Goal: Check status: Check status

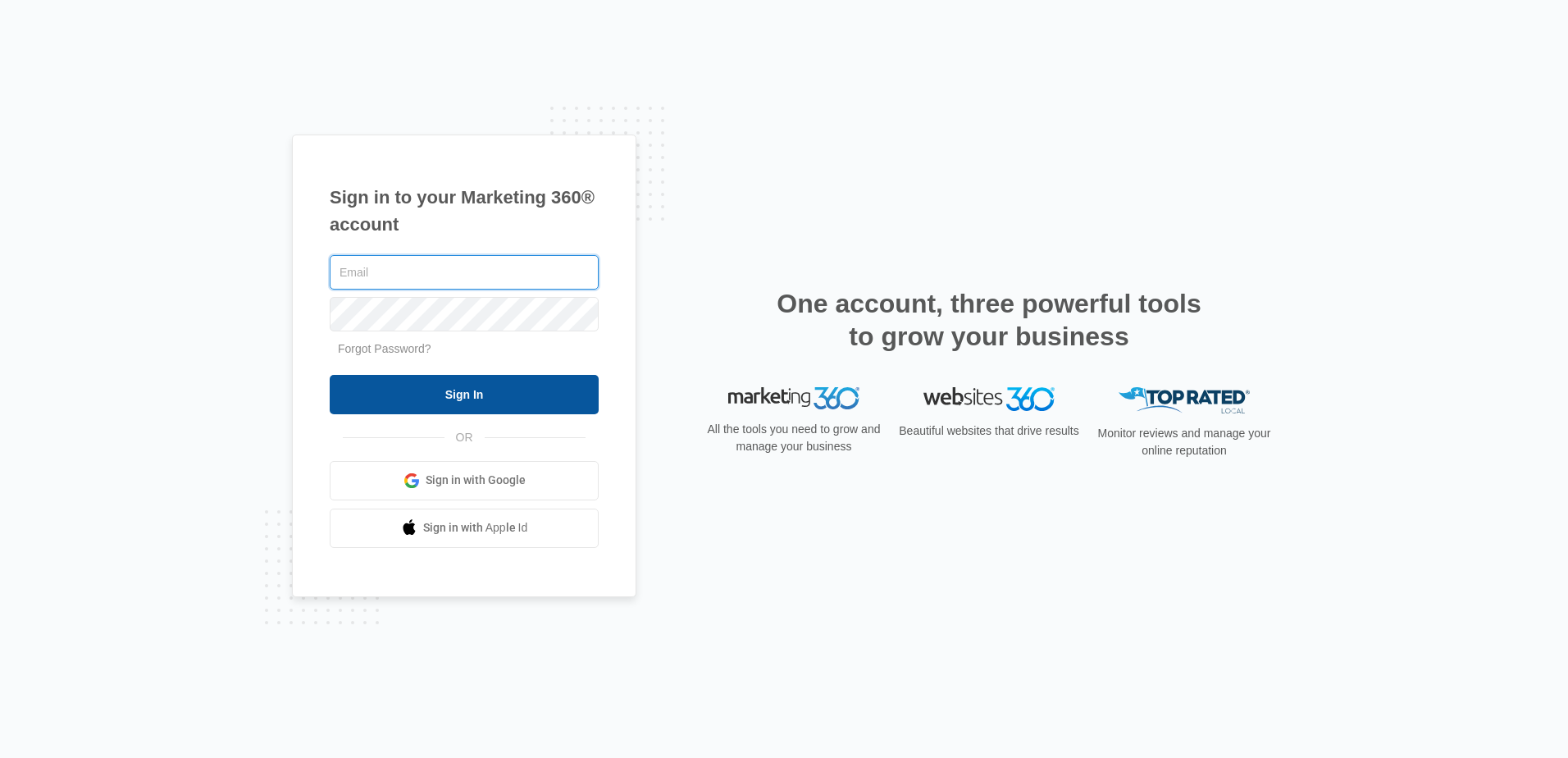
type input "[PERSON_NAME][EMAIL_ADDRESS][DOMAIN_NAME]"
click at [516, 406] on input "Sign In" at bounding box center [463, 394] width 269 height 39
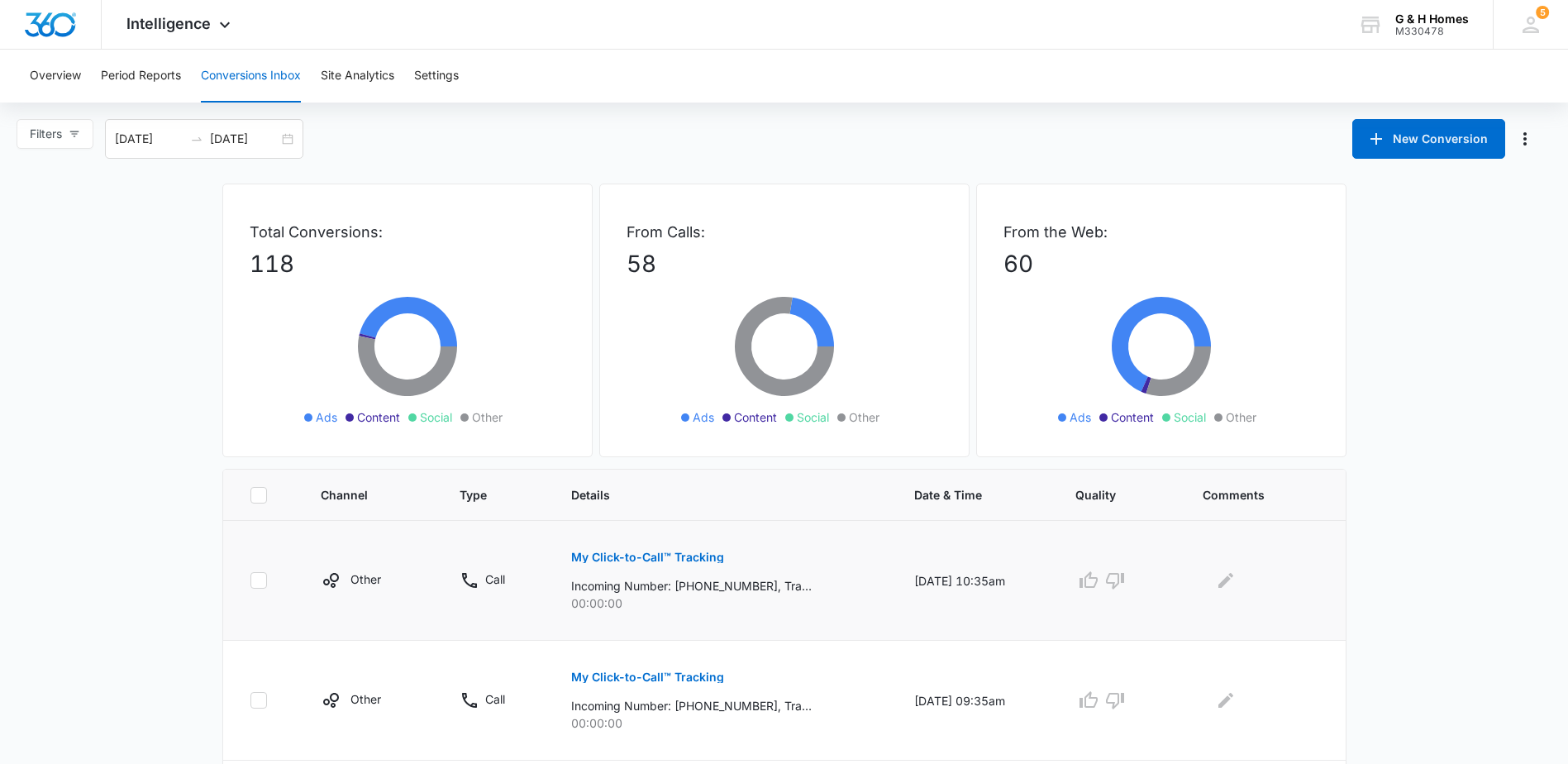
click at [621, 557] on p "My Click-to-Call™ Tracking" at bounding box center [647, 557] width 153 height 12
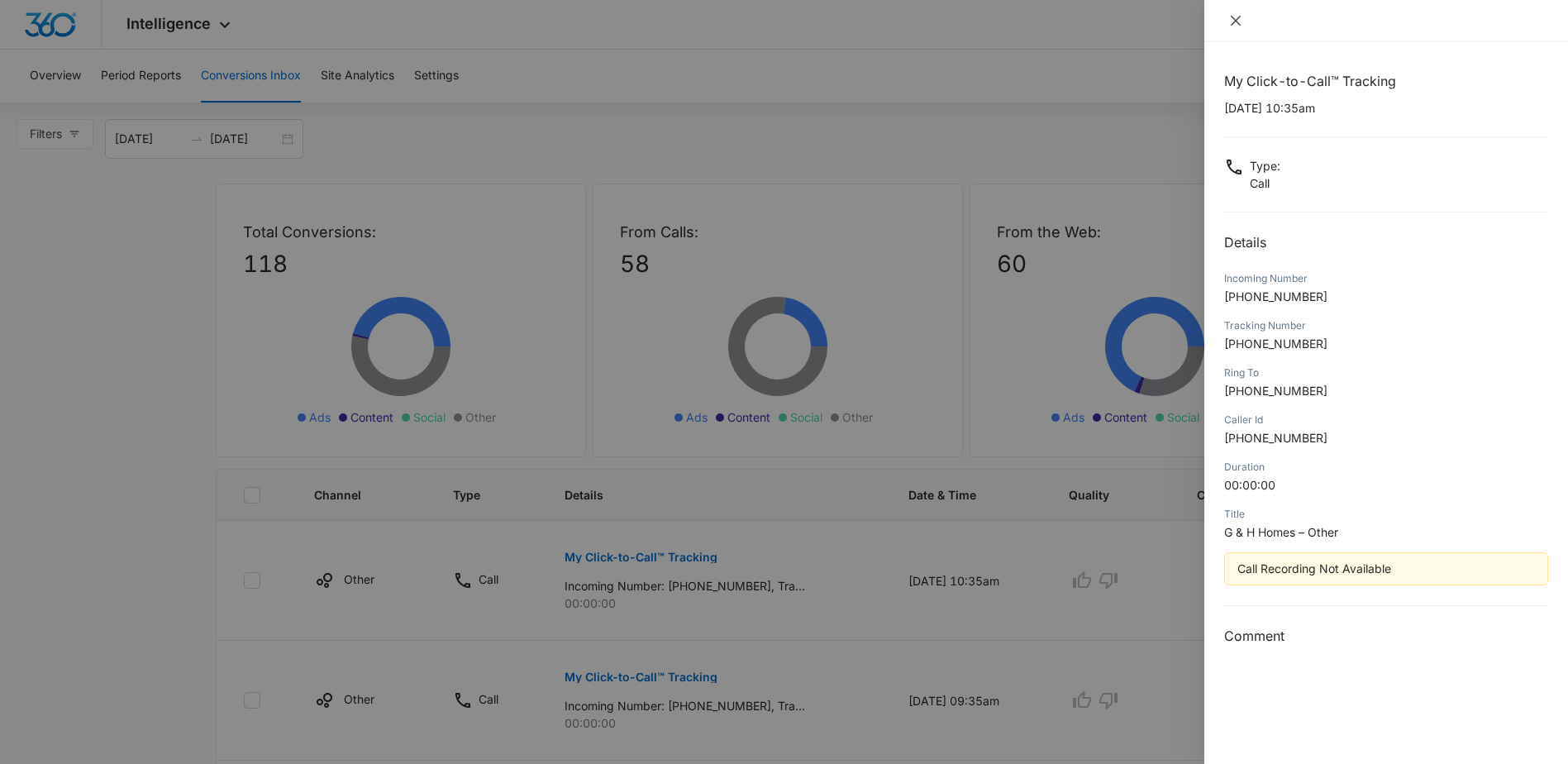
click at [1237, 22] on icon "close" at bounding box center [1235, 20] width 10 height 10
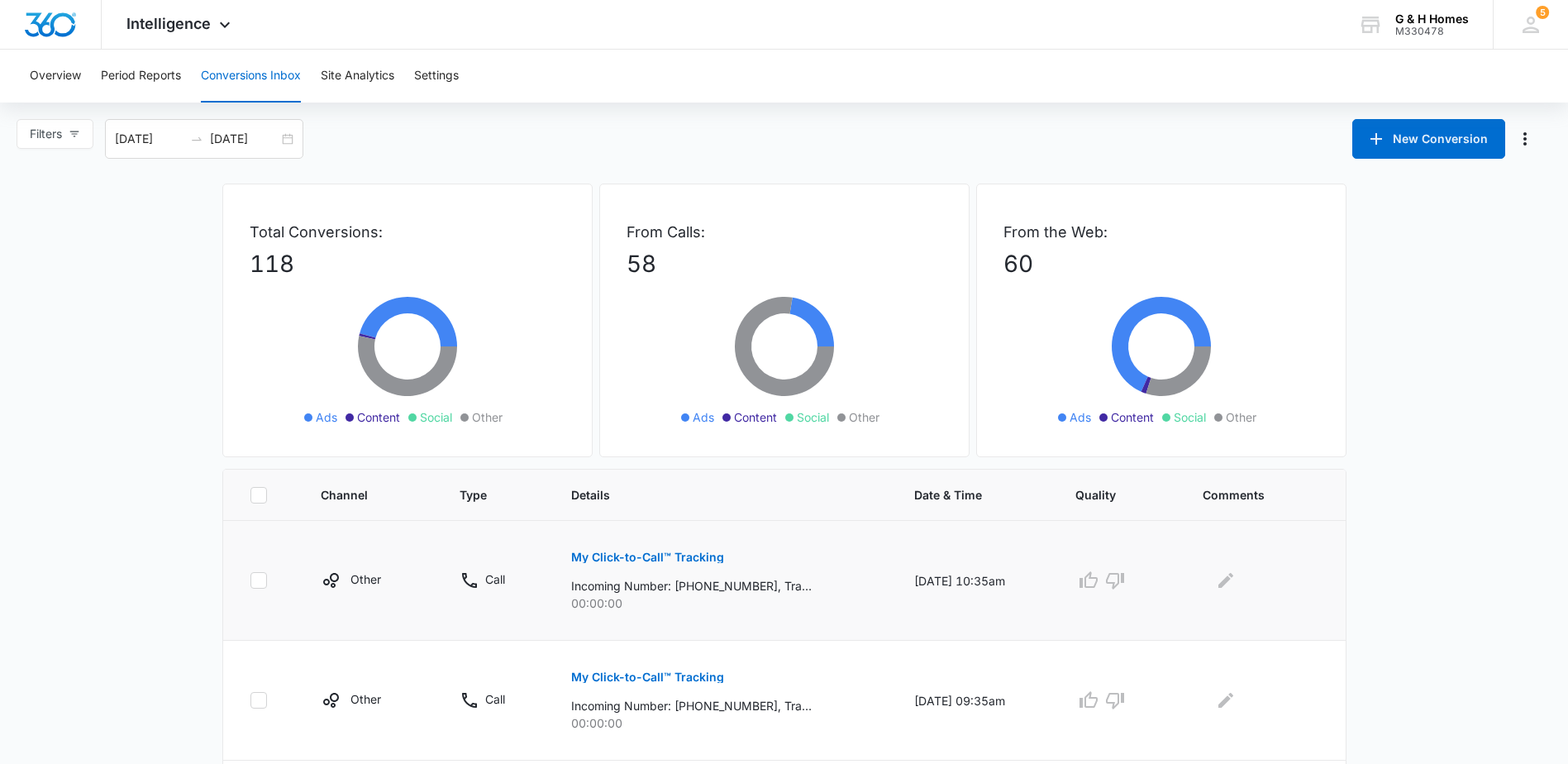
click at [668, 555] on p "My Click-to-Call™ Tracking" at bounding box center [647, 557] width 153 height 12
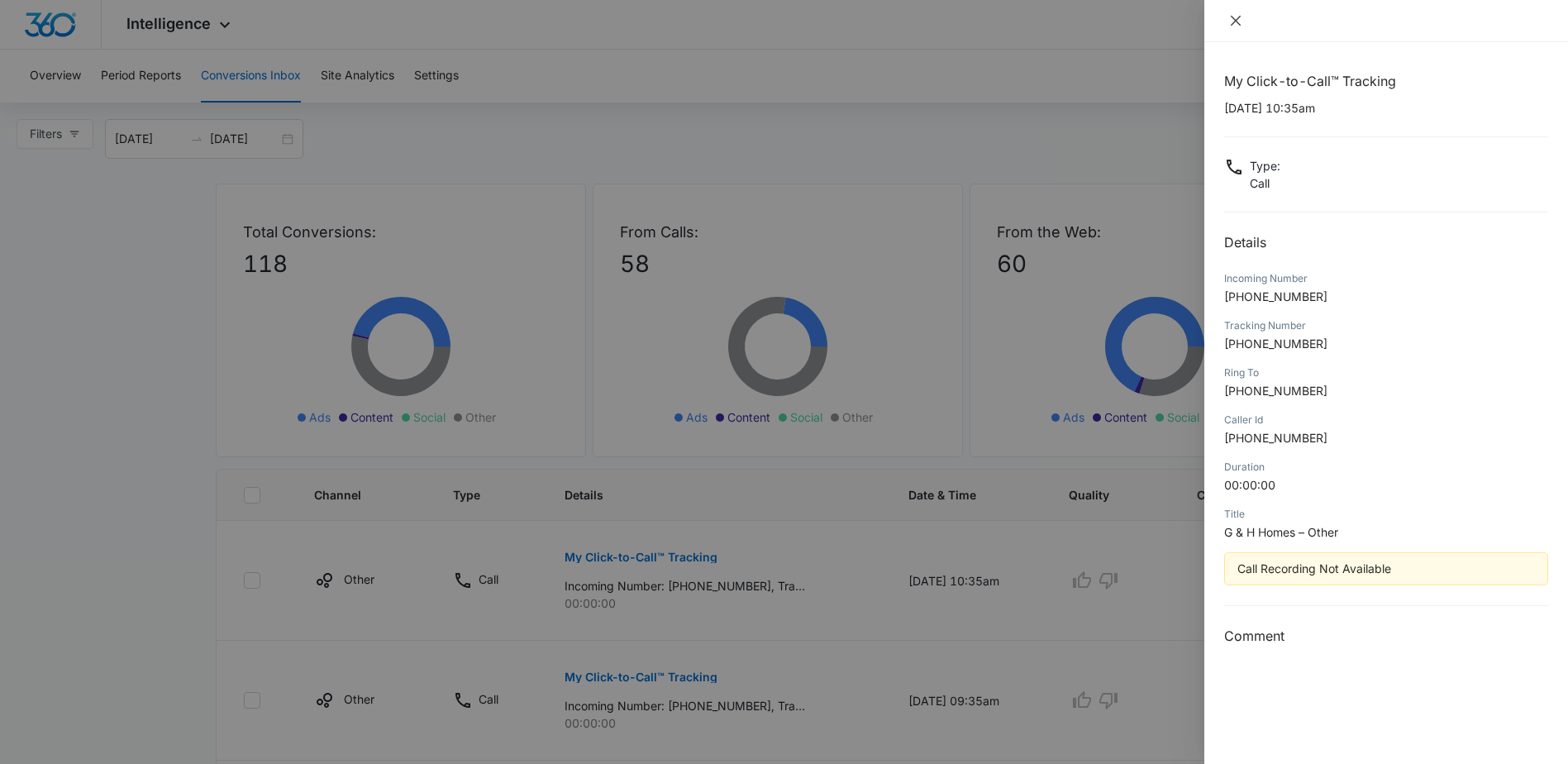
click at [1234, 17] on icon "close" at bounding box center [1235, 20] width 13 height 13
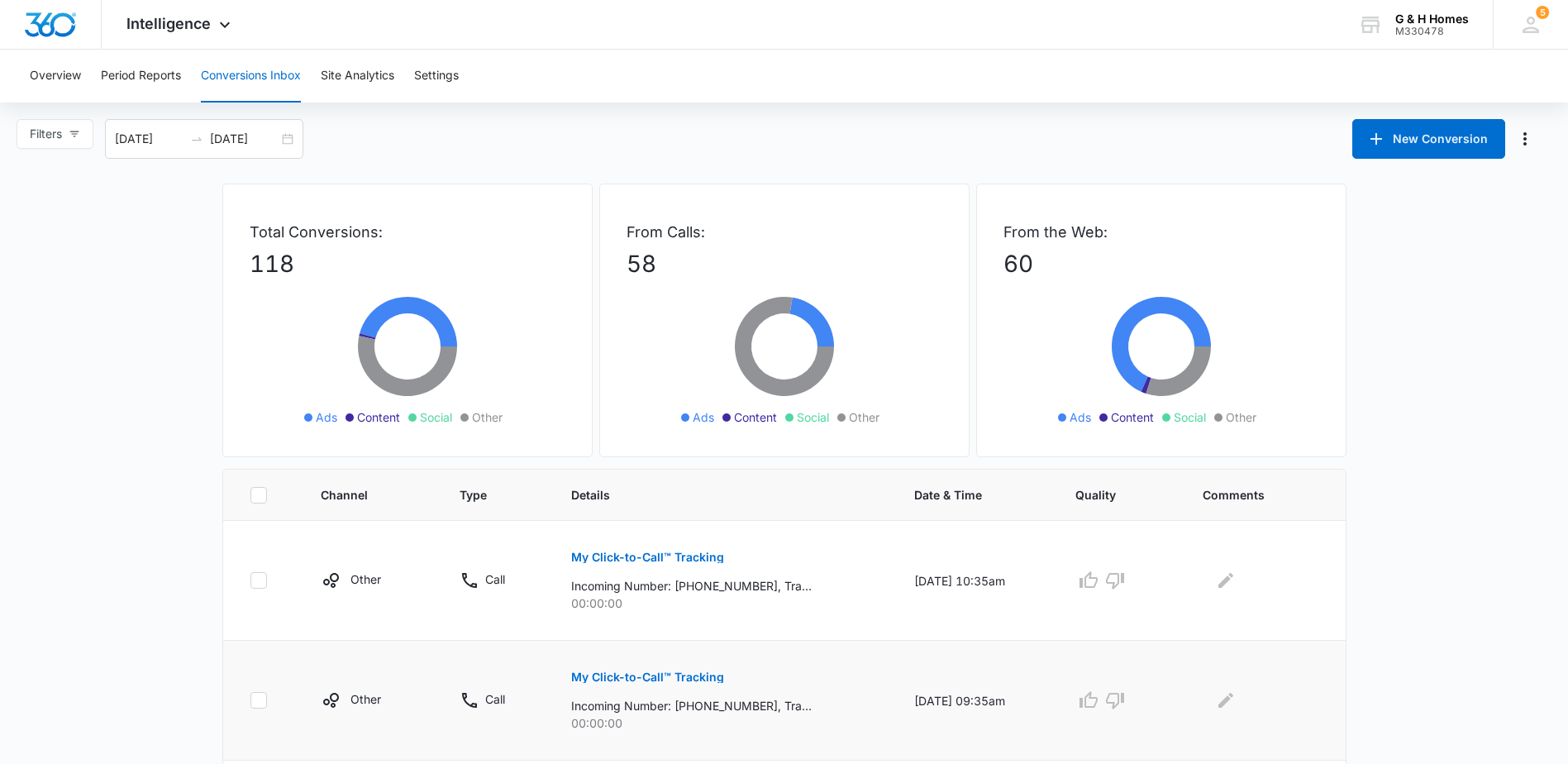
click at [624, 671] on p "My Click-to-Call™ Tracking" at bounding box center [647, 677] width 153 height 12
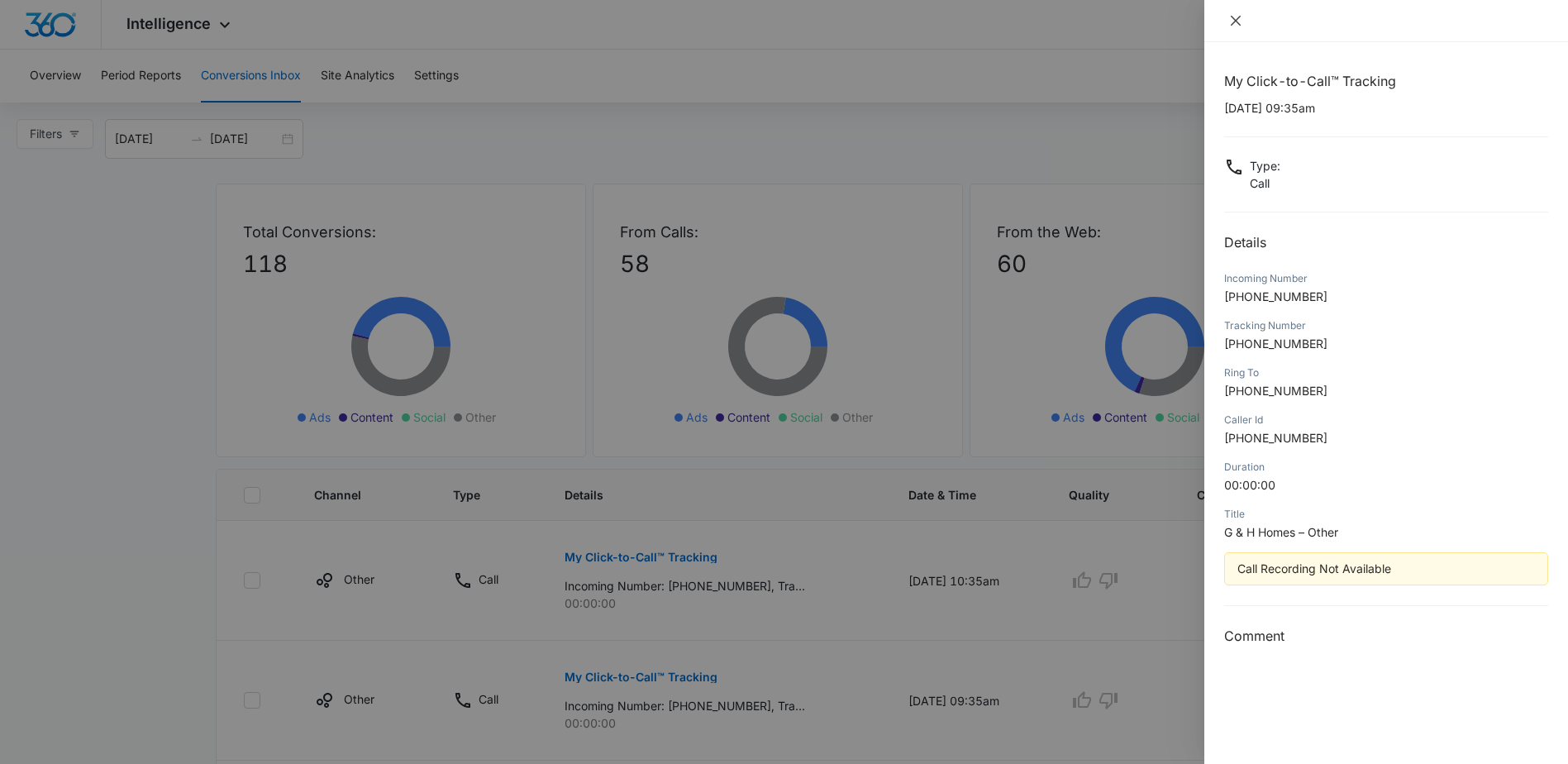
click at [1227, 25] on button "Close" at bounding box center [1235, 20] width 23 height 15
